Goal: Task Accomplishment & Management: Use online tool/utility

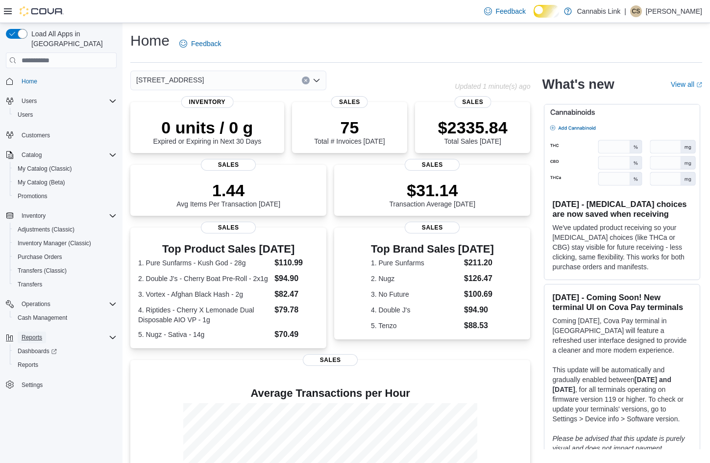
click at [27, 333] on span "Reports" at bounding box center [32, 337] width 21 height 8
click at [27, 361] on span "Reports" at bounding box center [28, 365] width 21 height 8
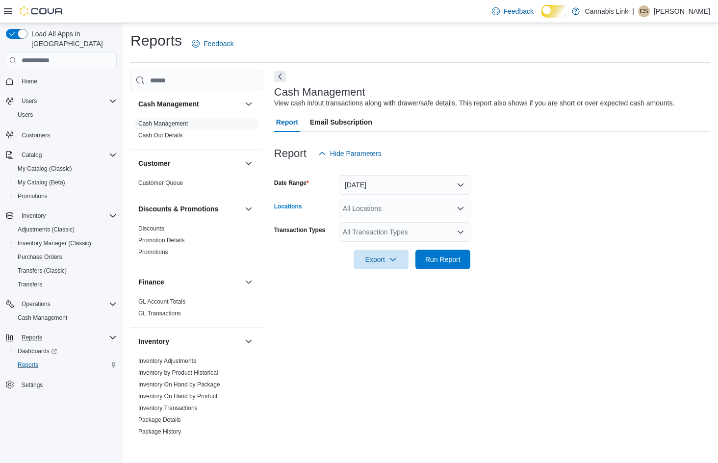
click at [408, 218] on div "All Locations" at bounding box center [404, 209] width 131 height 20
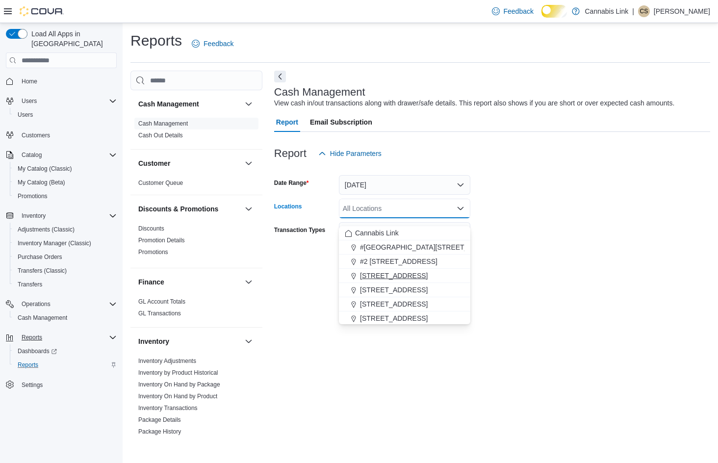
click at [403, 276] on span "[STREET_ADDRESS]" at bounding box center [394, 276] width 68 height 10
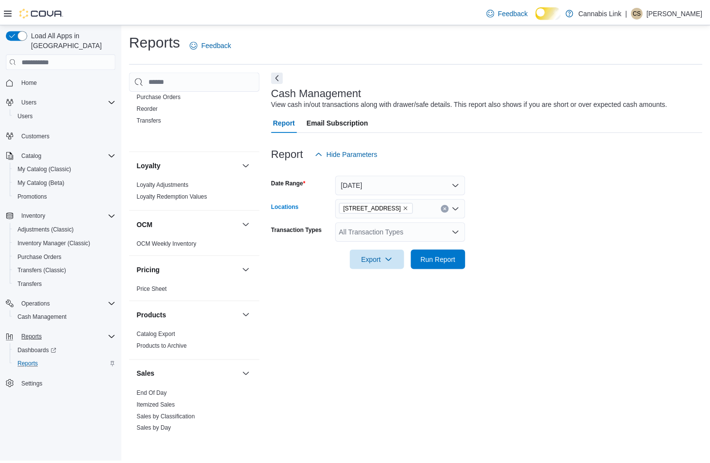
scroll to position [180, 0]
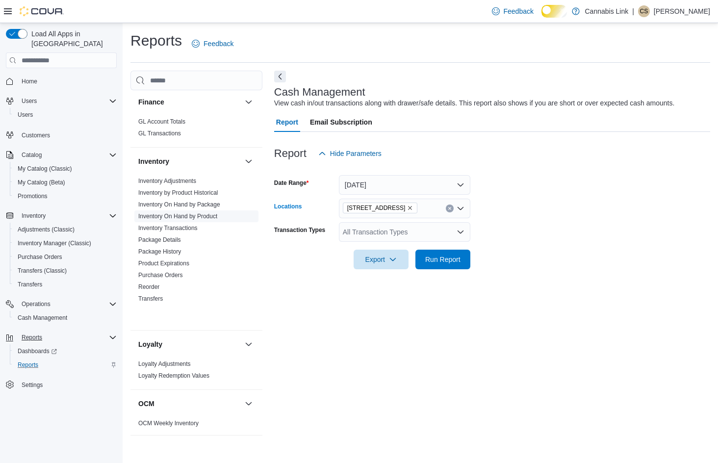
click at [217, 220] on link "Inventory On Hand by Product" at bounding box center [177, 216] width 79 height 7
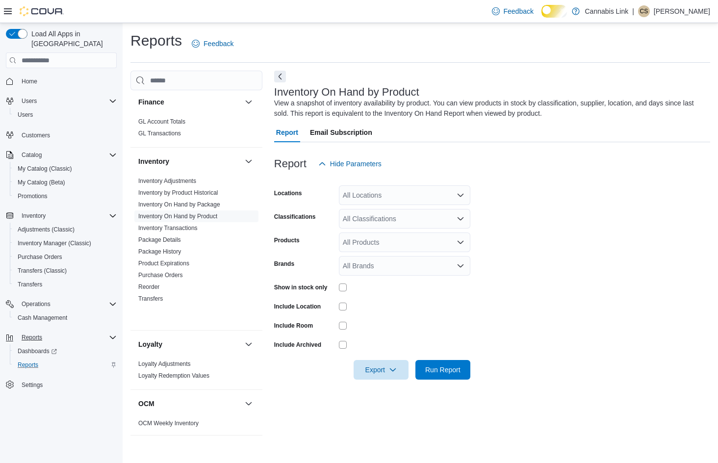
click at [414, 197] on div "All Locations" at bounding box center [404, 195] width 131 height 20
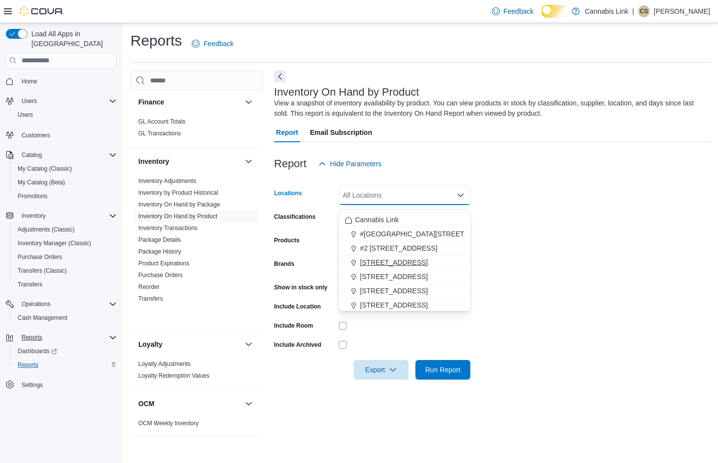
click at [420, 258] on span "[STREET_ADDRESS]" at bounding box center [394, 262] width 68 height 10
click at [576, 263] on form "Locations [STREET_ADDRESS] Selected. [STREET_ADDRESS]. Press Backspace to delet…" at bounding box center [492, 277] width 436 height 206
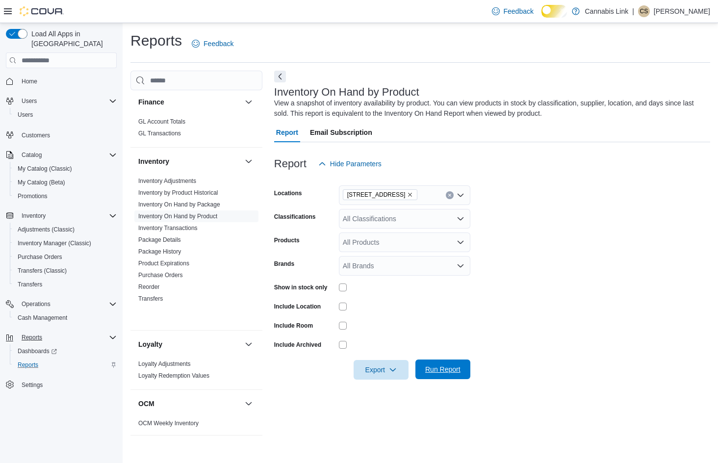
click at [451, 374] on span "Run Report" at bounding box center [442, 369] width 35 height 10
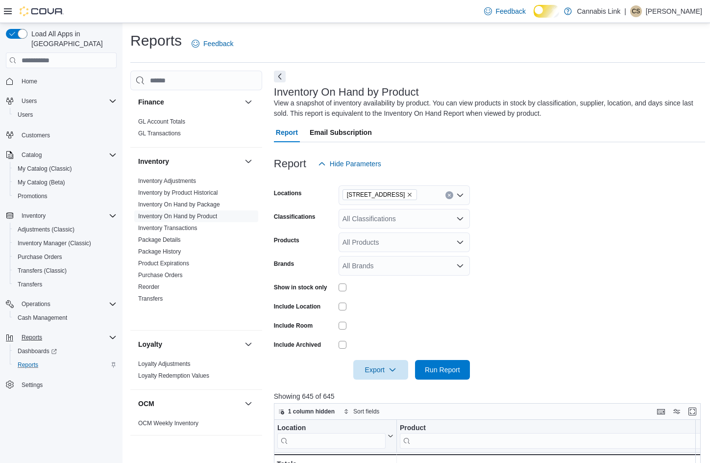
scroll to position [180, 0]
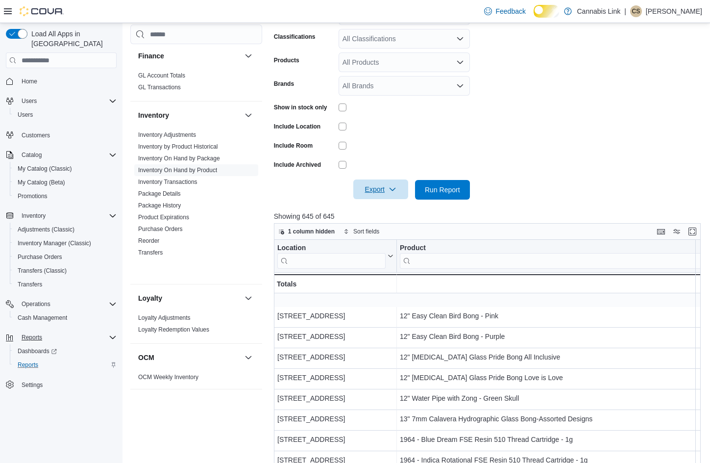
click at [397, 193] on icon "button" at bounding box center [393, 189] width 8 height 8
click at [394, 221] on span "Export to Excel" at bounding box center [375, 224] width 44 height 8
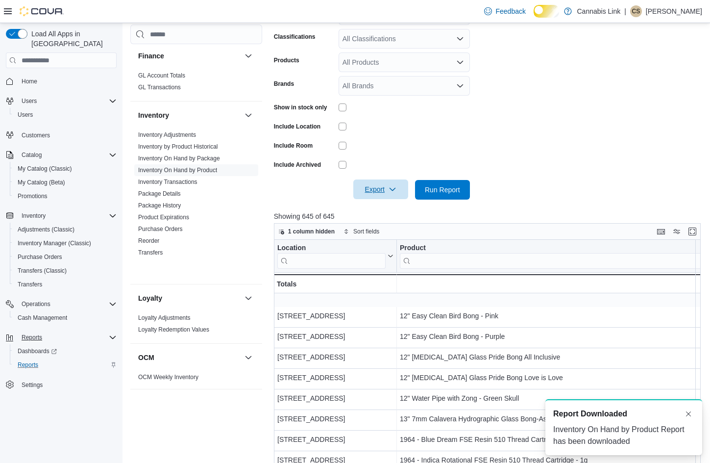
scroll to position [0, 0]
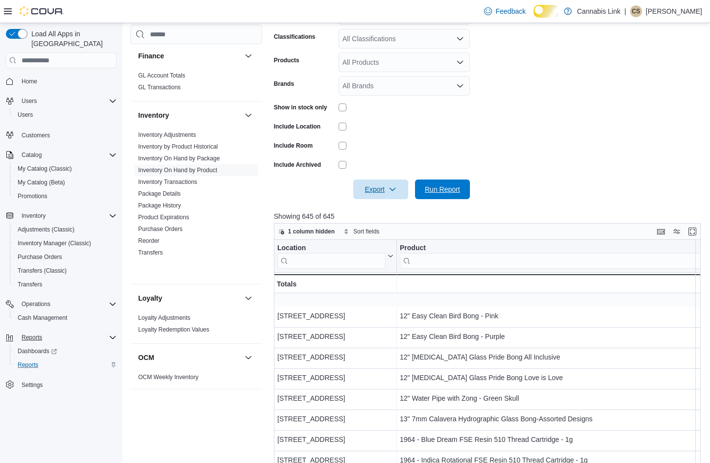
click at [425, 194] on span "Run Report" at bounding box center [442, 189] width 35 height 10
click at [387, 199] on span "Export" at bounding box center [380, 189] width 43 height 20
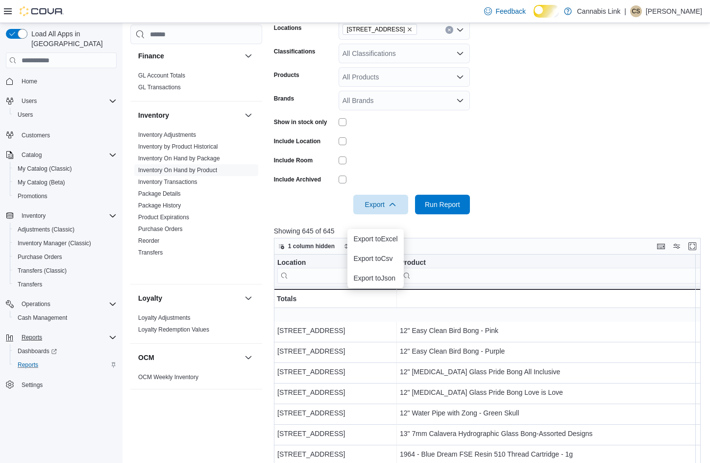
scroll to position [180, 0]
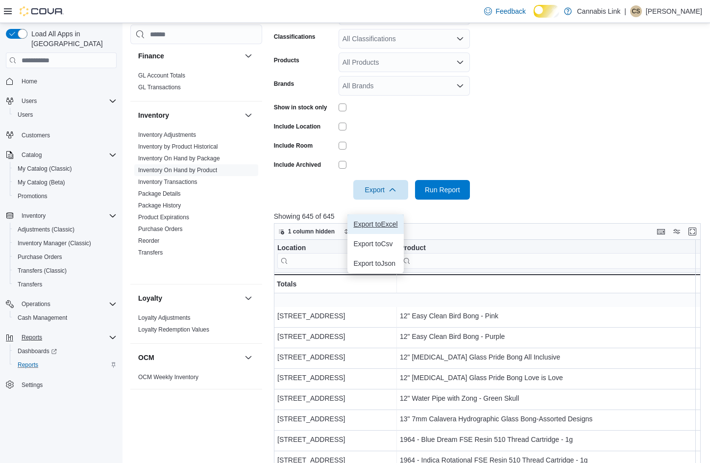
click at [369, 220] on span "Export to Excel" at bounding box center [375, 224] width 44 height 8
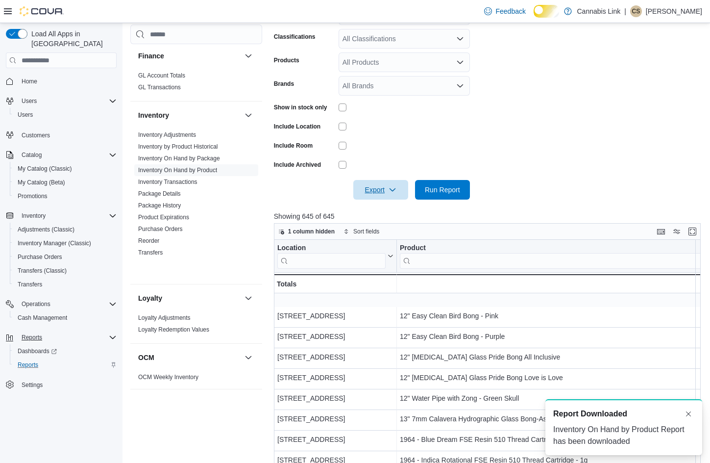
scroll to position [0, 0]
